Goal: Task Accomplishment & Management: Use online tool/utility

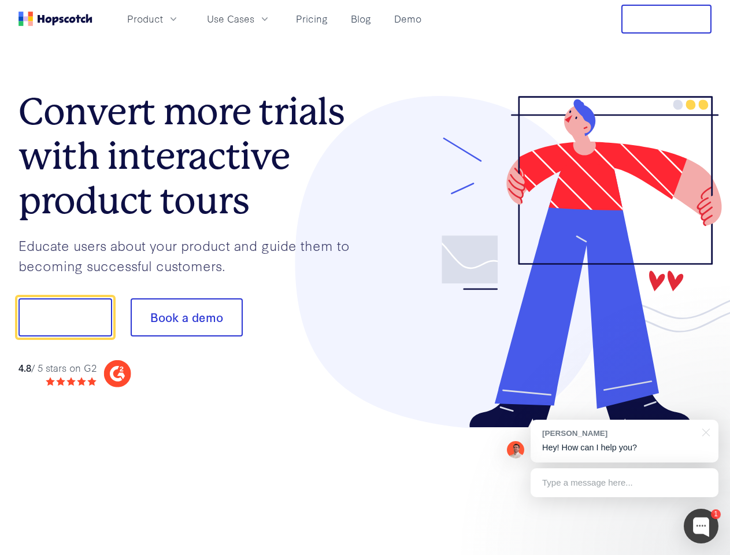
click at [365, 277] on div at bounding box center [538, 262] width 347 height 332
click at [163, 18] on span "Product" at bounding box center [145, 19] width 36 height 14
click at [254, 18] on span "Use Cases" at bounding box center [230, 19] width 47 height 14
click at [667, 19] on button "Free Trial" at bounding box center [666, 19] width 90 height 29
click at [65, 317] on button "Show me!" at bounding box center [65, 317] width 94 height 38
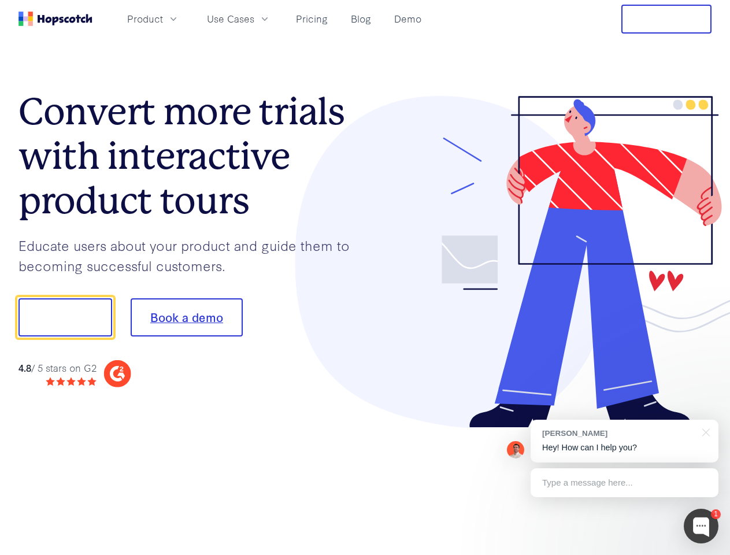
click at [186, 317] on button "Book a demo" at bounding box center [187, 317] width 112 height 38
click at [701, 526] on div at bounding box center [701, 526] width 35 height 35
click at [624, 441] on div "[PERSON_NAME] Hey! How can I help you?" at bounding box center [625, 441] width 188 height 43
click at [704, 431] on div at bounding box center [610, 316] width 217 height 386
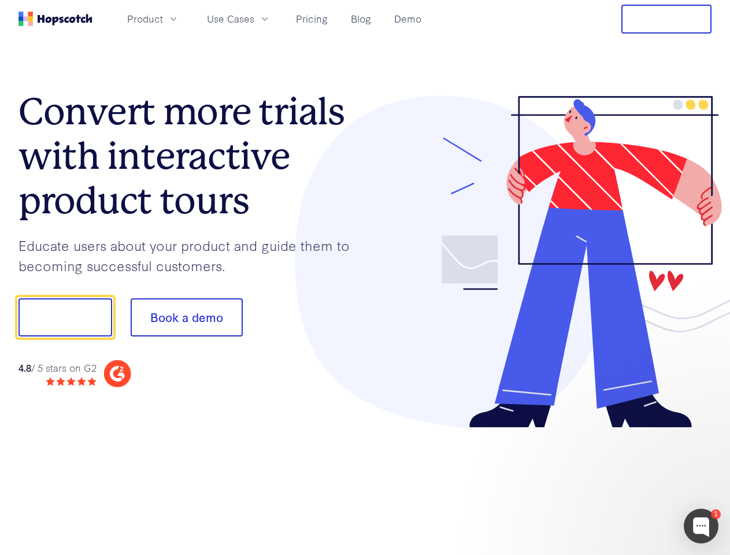
click at [624, 483] on div at bounding box center [610, 393] width 217 height 231
